Goal: Book appointment/travel/reservation

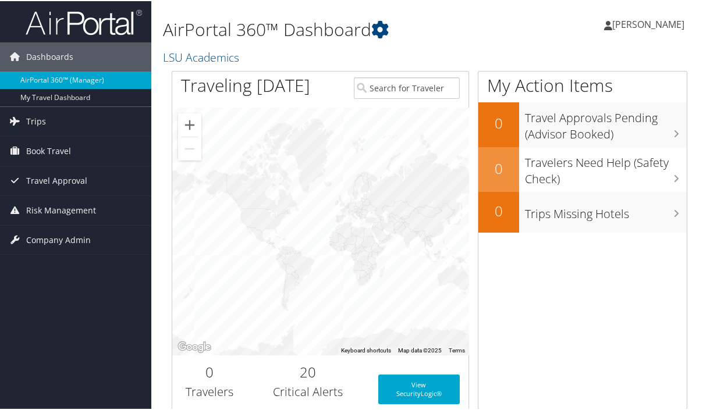
click at [612, 24] on span "[PERSON_NAME]" at bounding box center [648, 23] width 72 height 13
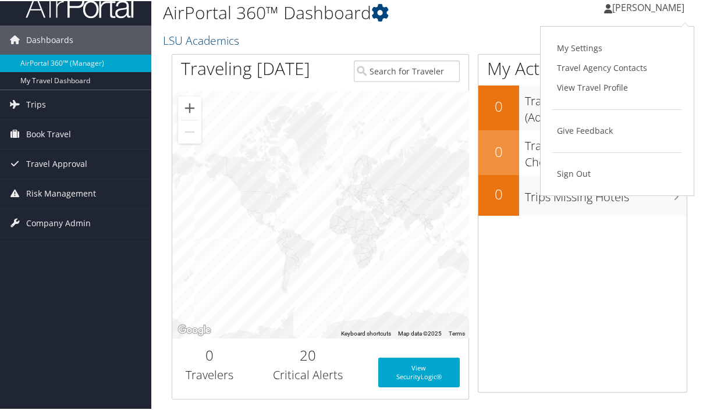
scroll to position [16, 0]
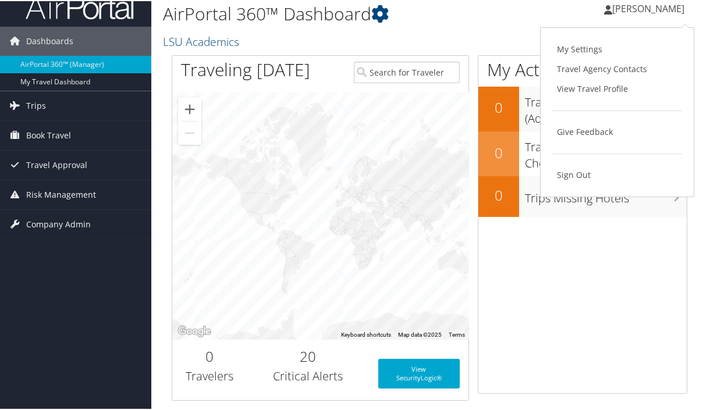
click at [399, 1] on h1 "AirPortal 360™ Dashboard" at bounding box center [341, 13] width 356 height 24
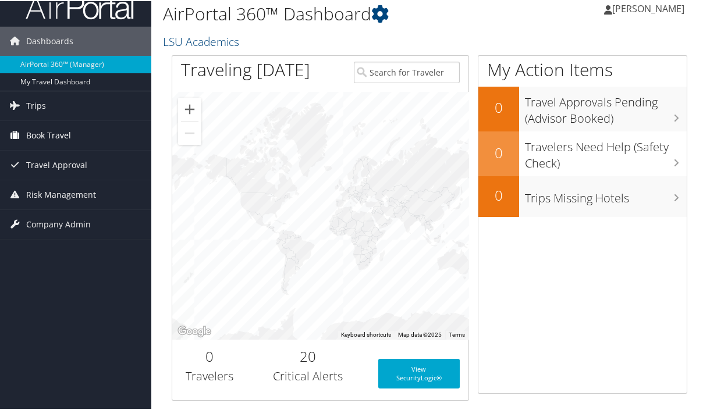
click at [56, 136] on span "Book Travel" at bounding box center [48, 134] width 45 height 29
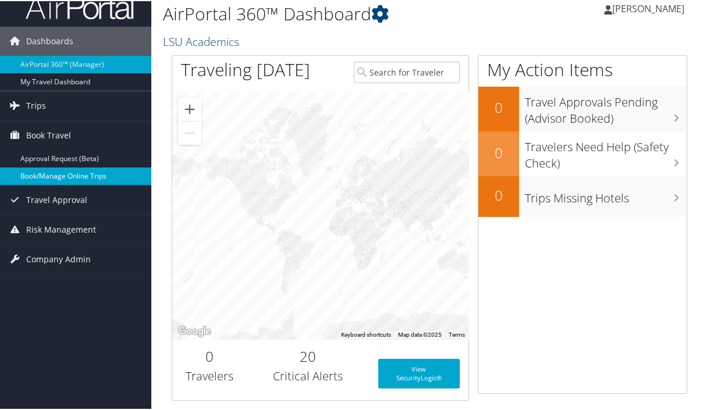
click at [81, 175] on link "Book/Manage Online Trips" at bounding box center [75, 175] width 151 height 17
